Goal: Task Accomplishment & Management: Manage account settings

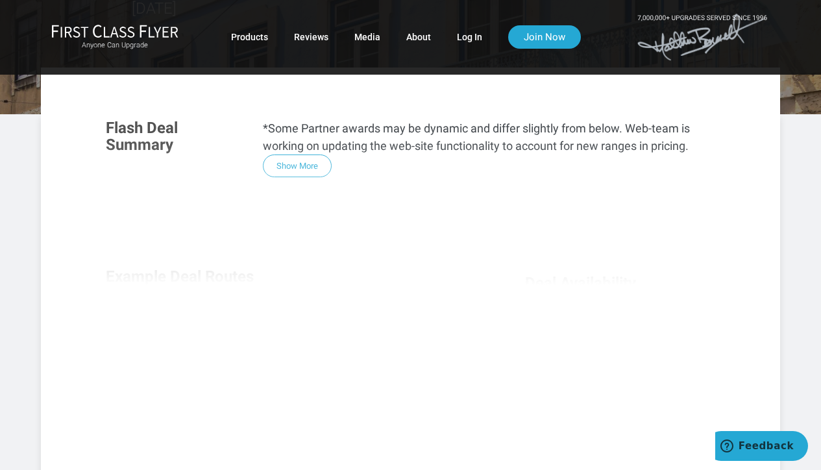
scroll to position [130, 0]
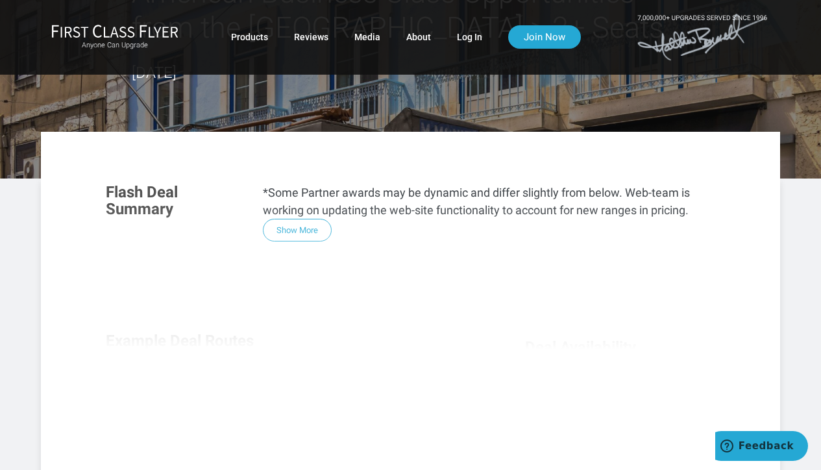
click at [299, 229] on div "Flash Deal Summary *Some Partner awards may be dynamic and differ slightly from…" at bounding box center [410, 354] width 635 height 367
click at [288, 233] on div "Flash Deal Summary *Some Partner awards may be dynamic and differ slightly from…" at bounding box center [410, 354] width 635 height 367
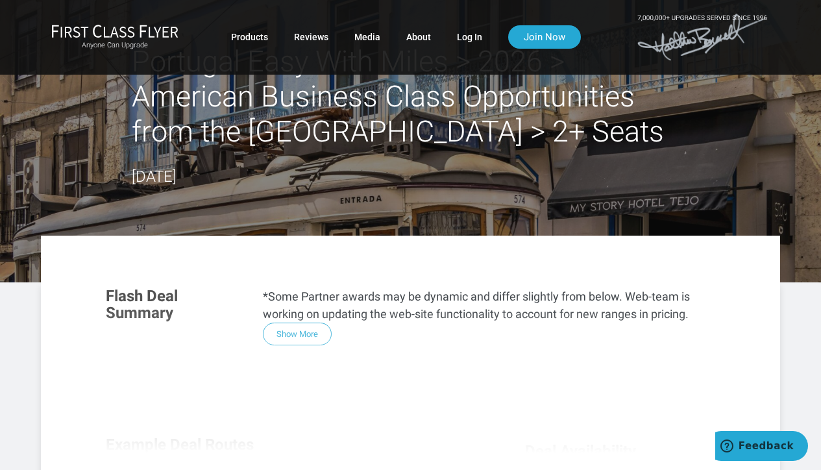
scroll to position [0, 0]
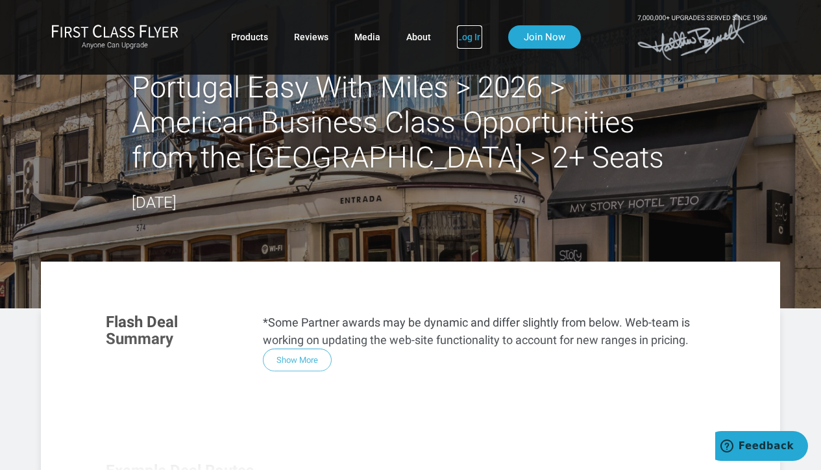
click at [472, 35] on link "Log In" at bounding box center [469, 36] width 25 height 23
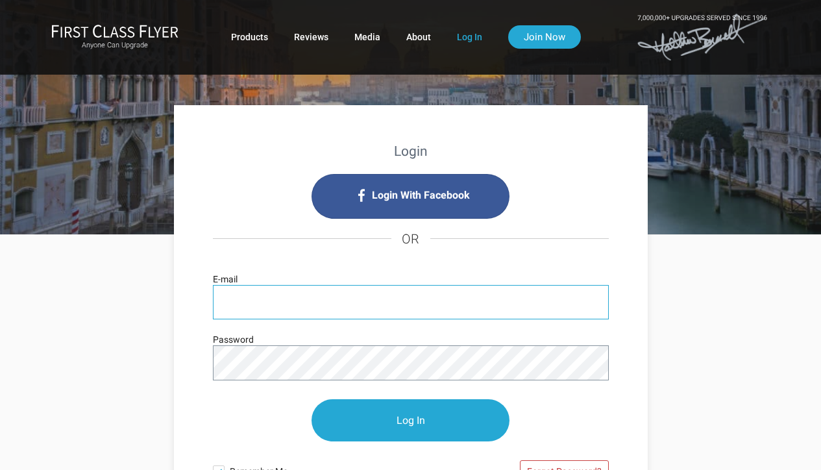
click at [277, 306] on input "E-mail" at bounding box center [411, 302] width 396 height 34
click at [295, 311] on input "E-mail" at bounding box center [411, 302] width 396 height 34
type input "michaelg3187@gmail.com"
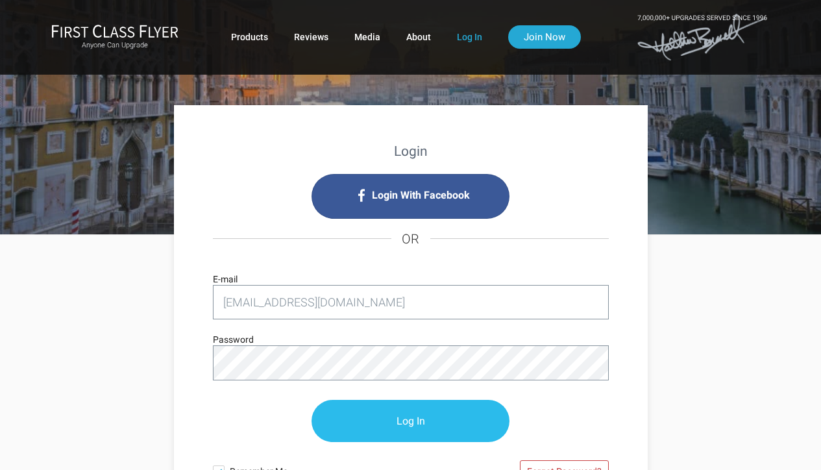
click at [423, 413] on input "Log In" at bounding box center [410, 421] width 198 height 42
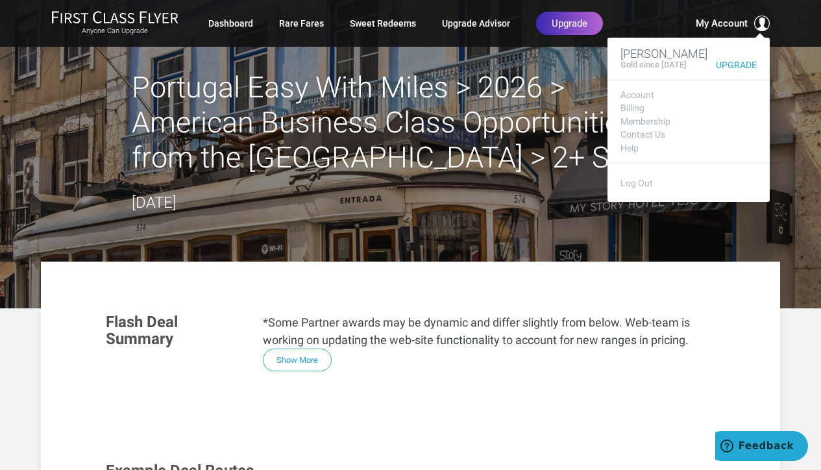
click at [693, 18] on div "My Account [PERSON_NAME] Gold since [DATE] Upgrade Account Billing Membership C…" at bounding box center [703, 24] width 132 height 16
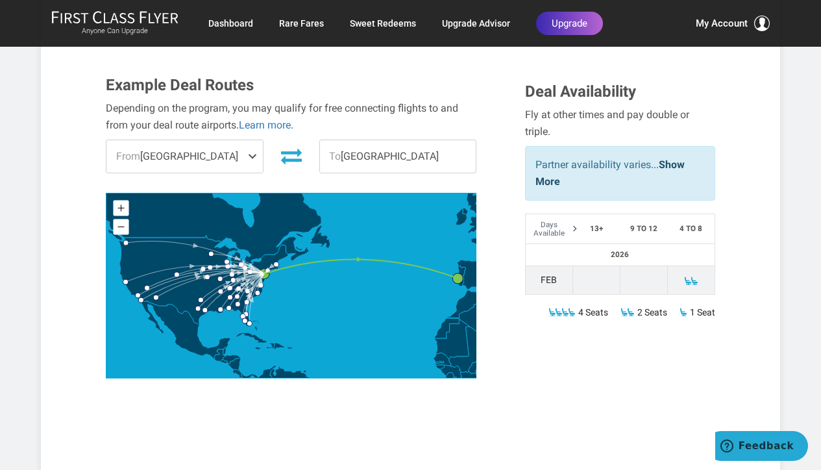
scroll to position [389, 0]
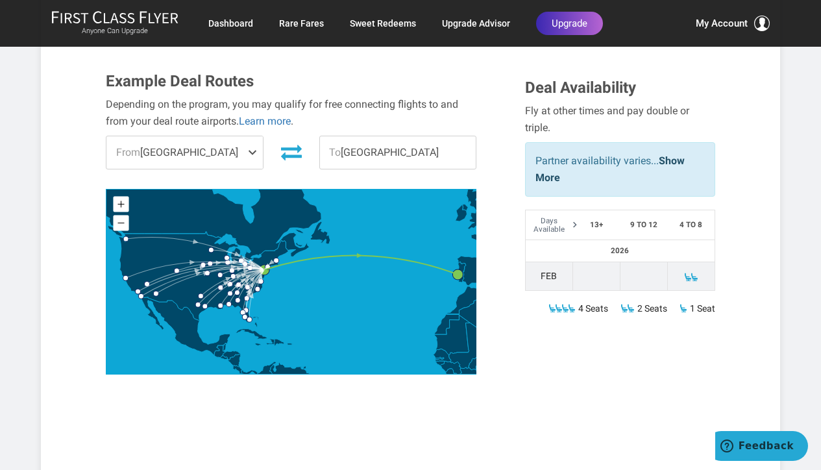
click at [256, 151] on span at bounding box center [255, 152] width 16 height 32
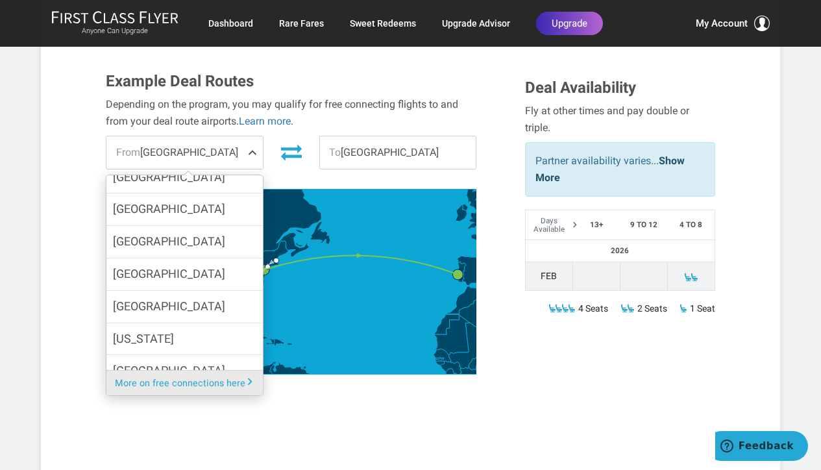
scroll to position [909, 0]
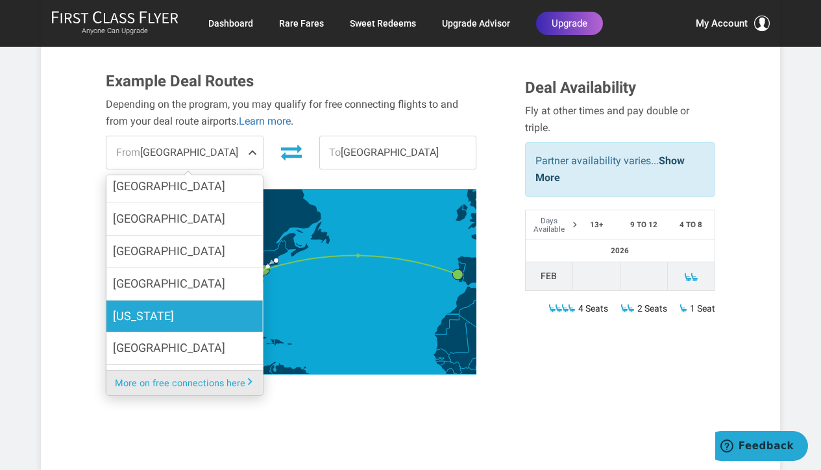
click at [156, 307] on span "[US_STATE]" at bounding box center [143, 316] width 61 height 19
click at [0, 0] on input "[US_STATE]" at bounding box center [0, 0] width 0 height 0
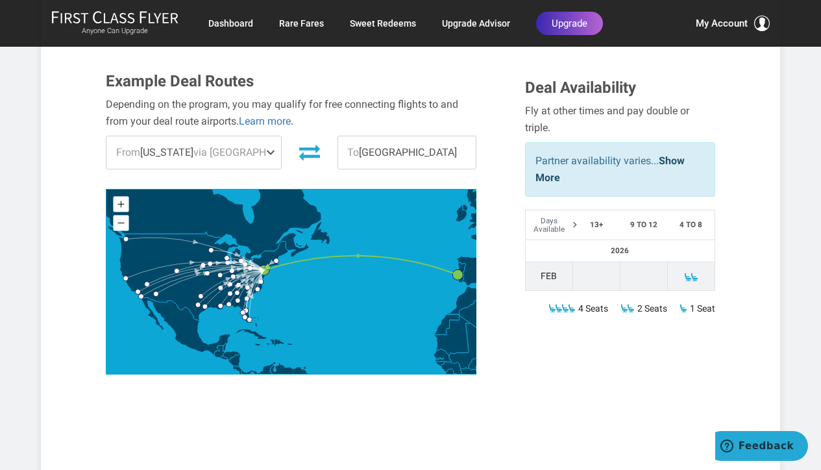
scroll to position [890, 0]
click at [271, 148] on span at bounding box center [273, 152] width 16 height 32
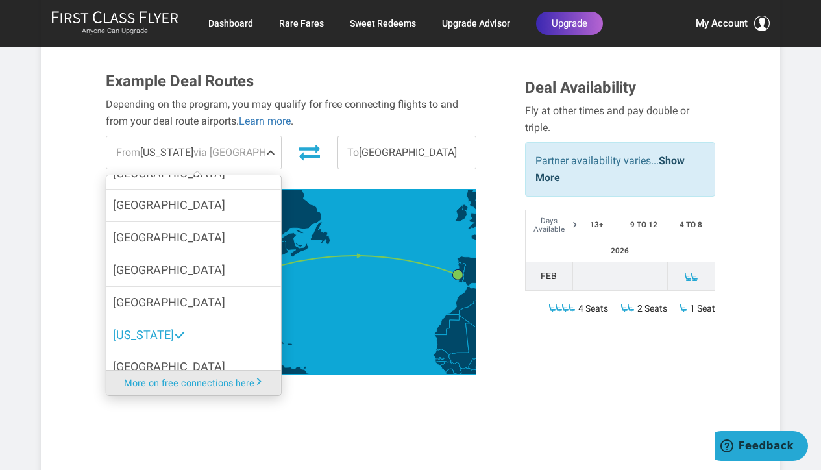
click at [405, 209] on icon at bounding box center [291, 281] width 370 height 184
